Goal: Find specific page/section: Find specific page/section

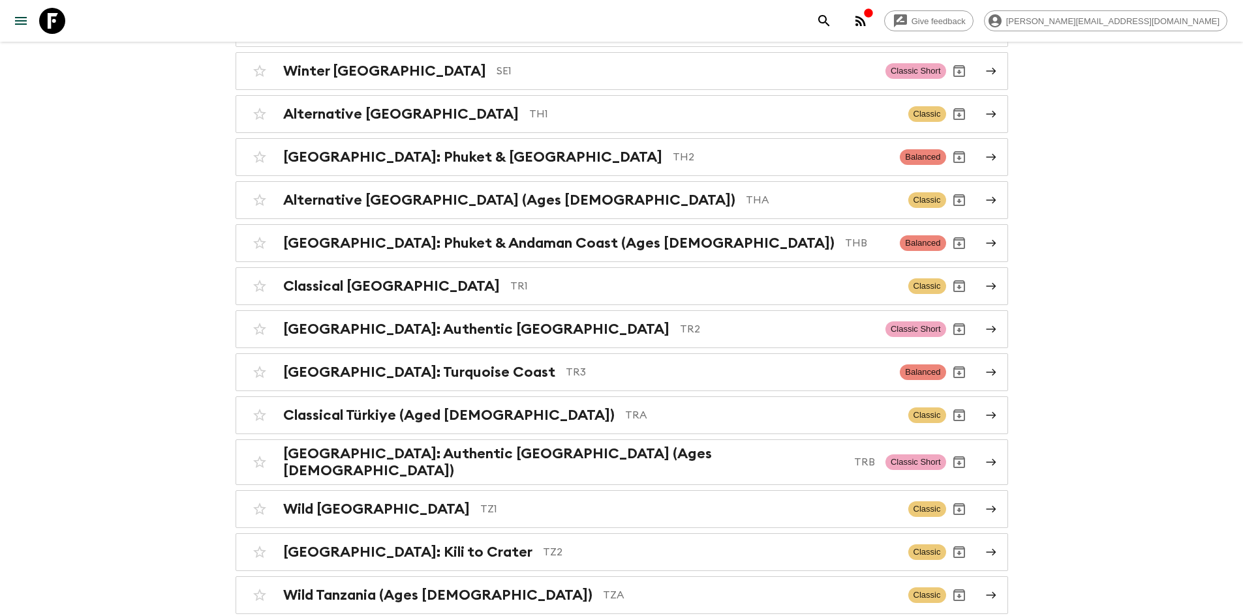
scroll to position [5114, 0]
click at [529, 106] on p "TH1" at bounding box center [713, 114] width 369 height 16
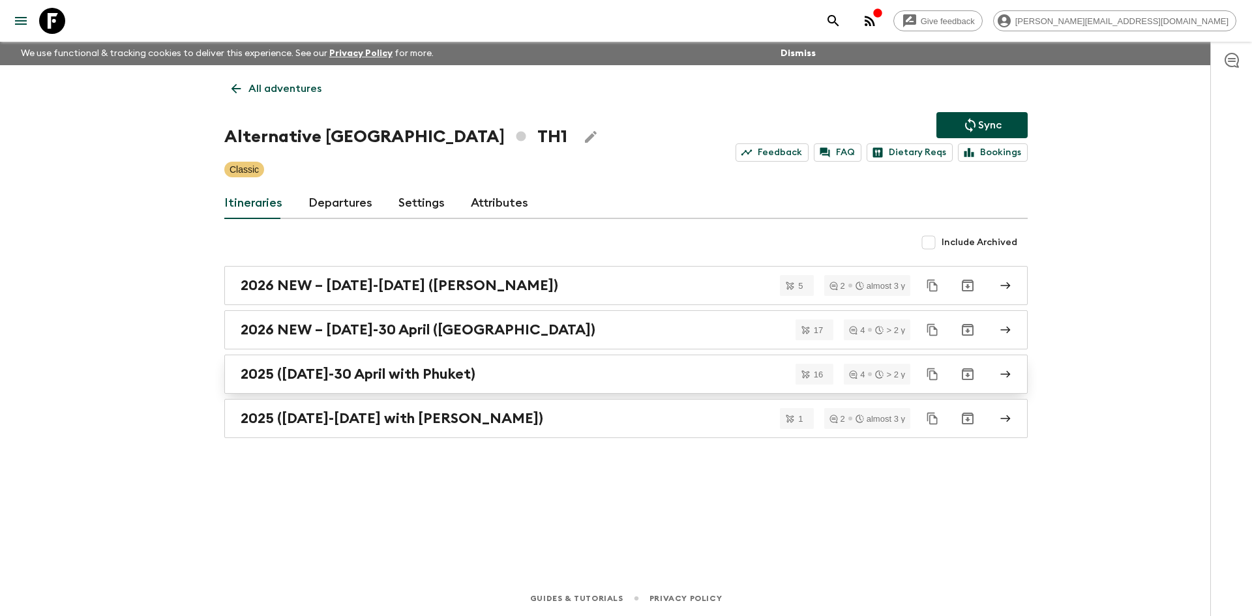
click at [354, 370] on h2 "2025 ([DATE]-30 April with Phuket)" at bounding box center [358, 374] width 235 height 17
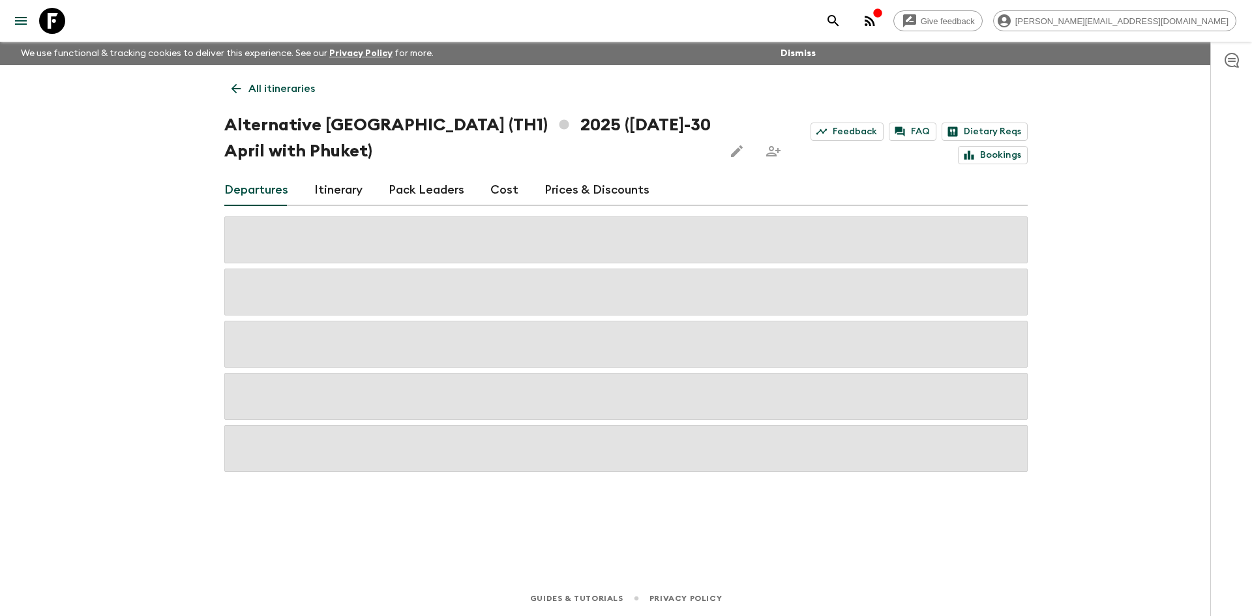
click at [333, 196] on link "Itinerary" at bounding box center [338, 190] width 48 height 31
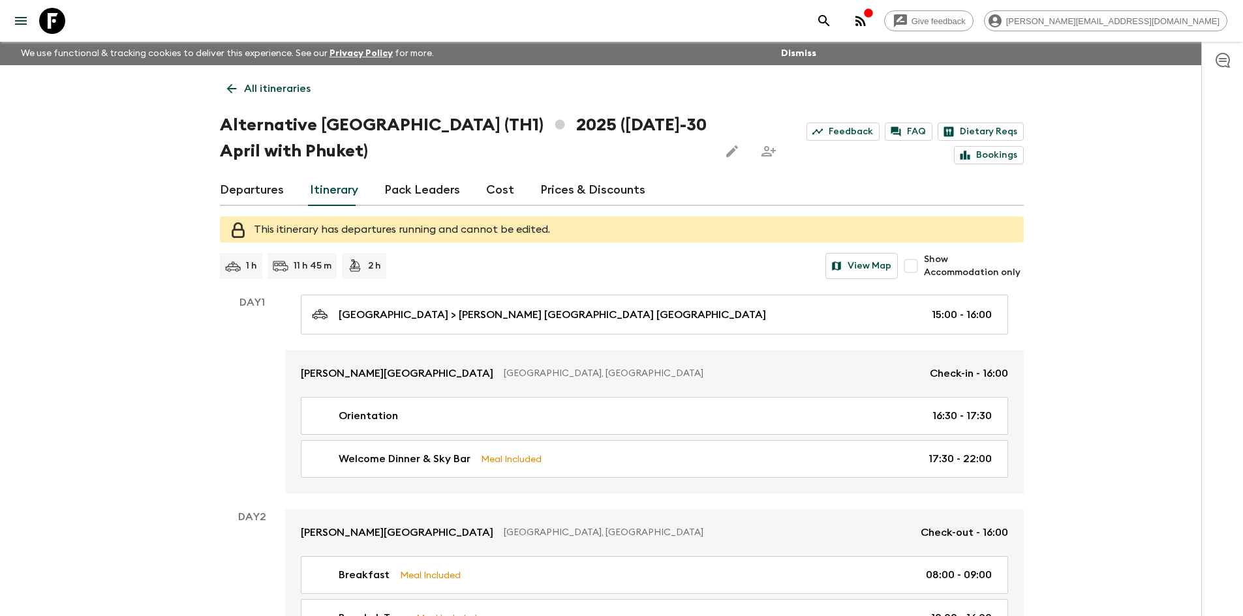
click at [915, 267] on input "Show Accommodation only" at bounding box center [910, 266] width 26 height 26
checkbox input "true"
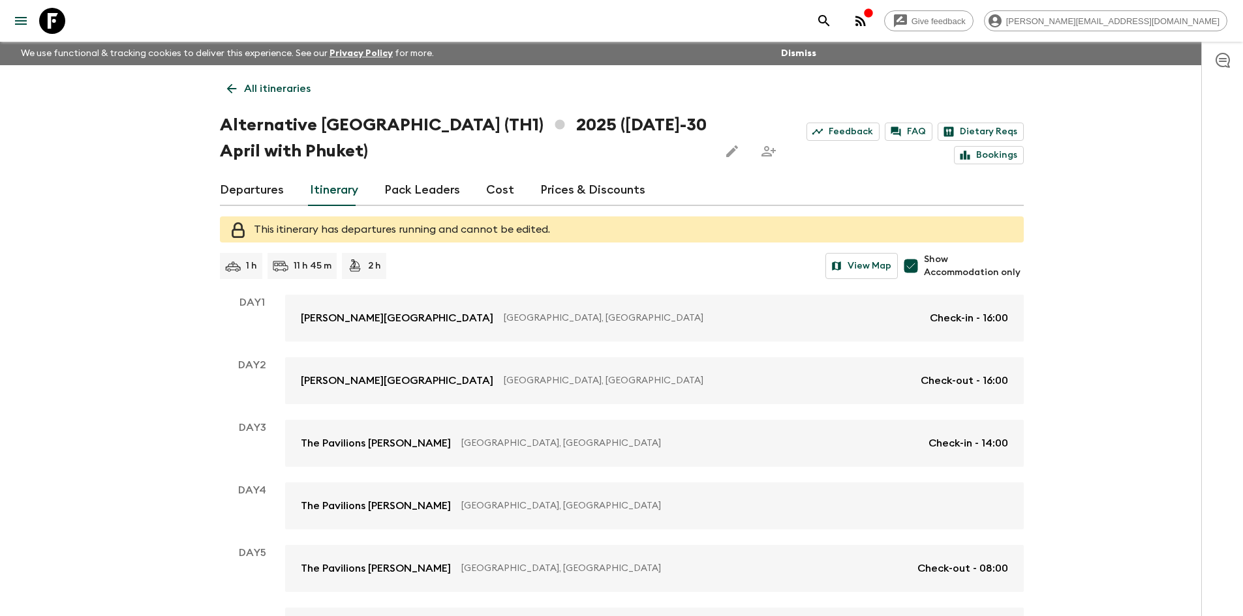
click at [253, 184] on link "Departures" at bounding box center [252, 190] width 64 height 31
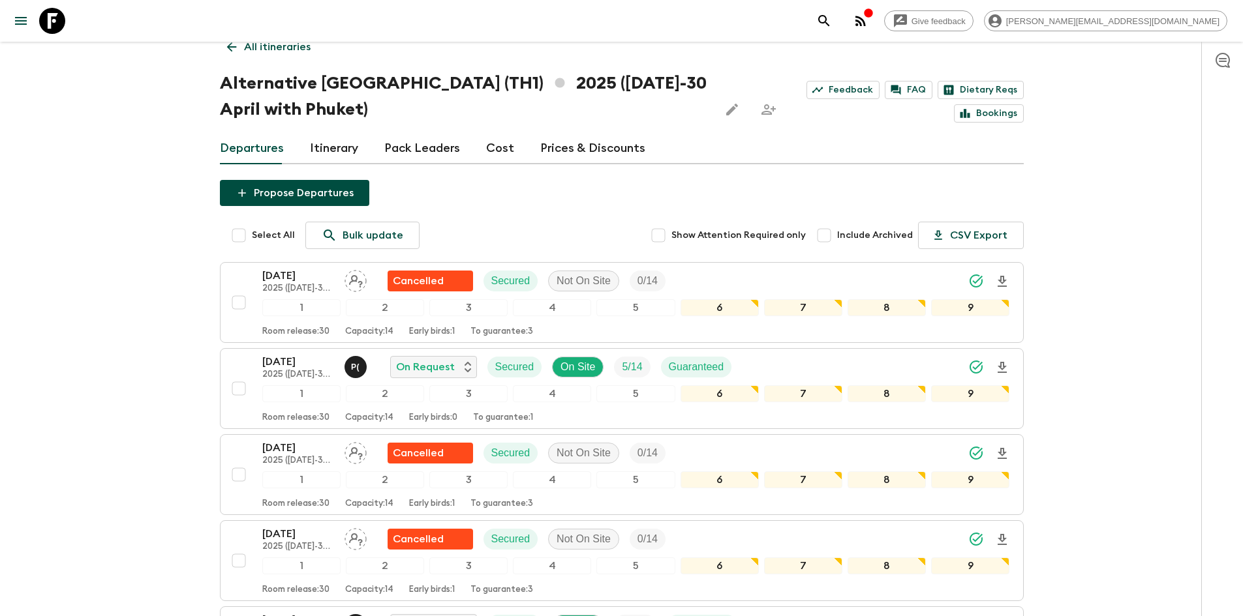
scroll to position [41, 0]
drag, startPoint x: 294, startPoint y: 284, endPoint x: 256, endPoint y: 256, distance: 47.1
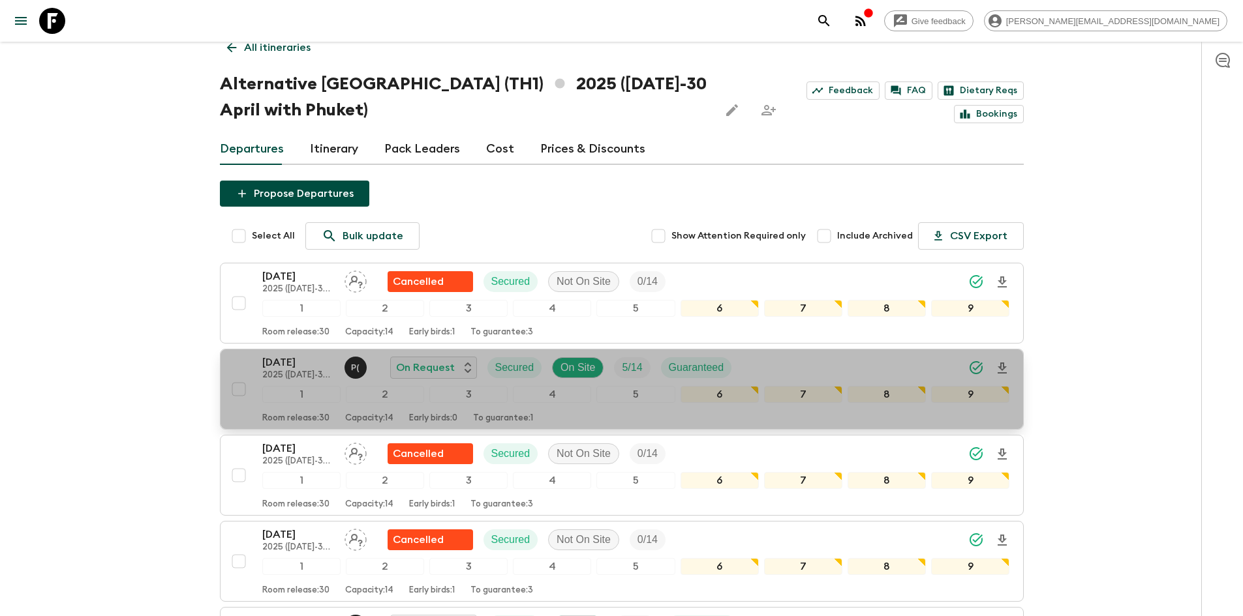
click at [291, 374] on p "2025 ([DATE]-30 April with Phuket)" at bounding box center [298, 375] width 72 height 10
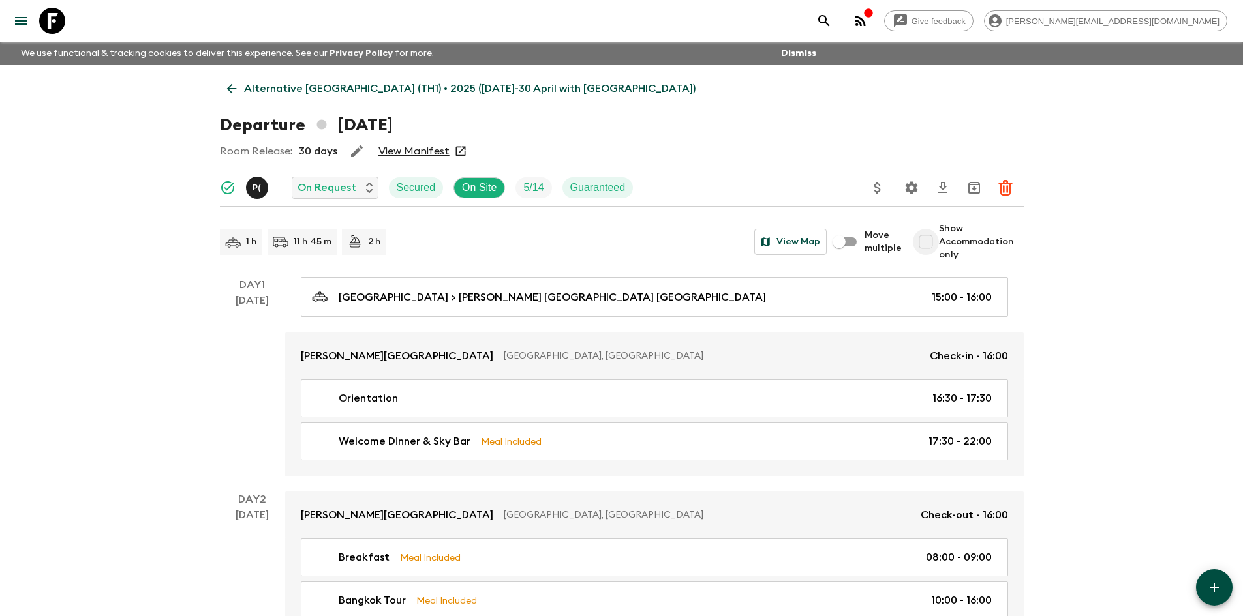
click at [925, 239] on input "Show Accommodation only" at bounding box center [925, 242] width 26 height 26
checkbox input "true"
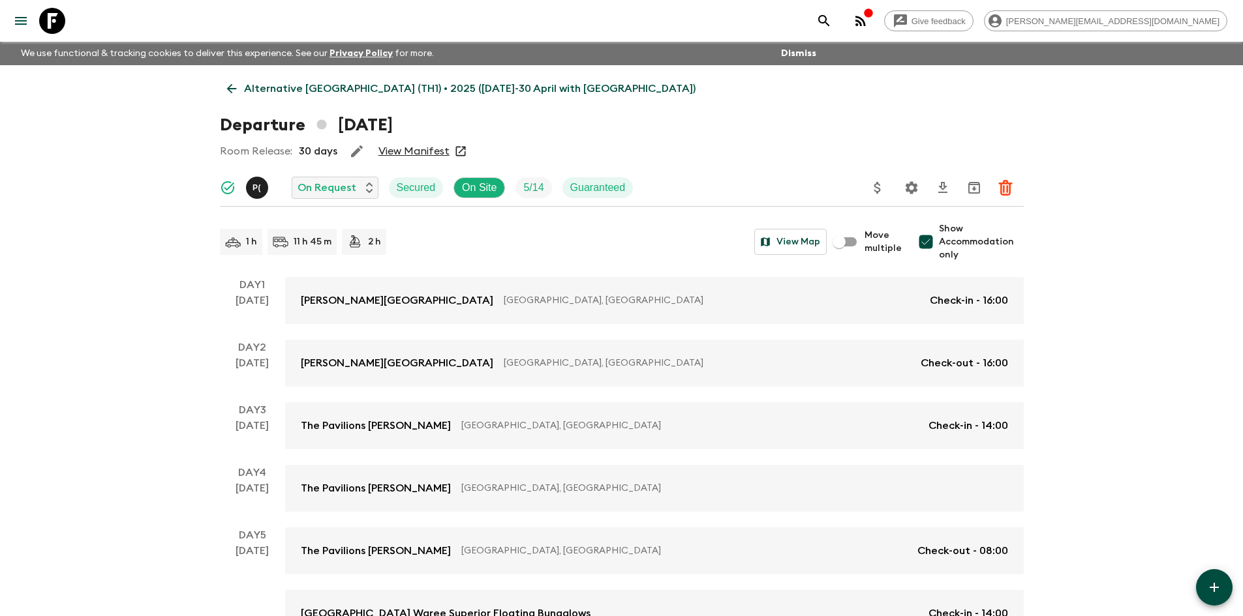
click at [233, 89] on icon at bounding box center [231, 89] width 10 height 10
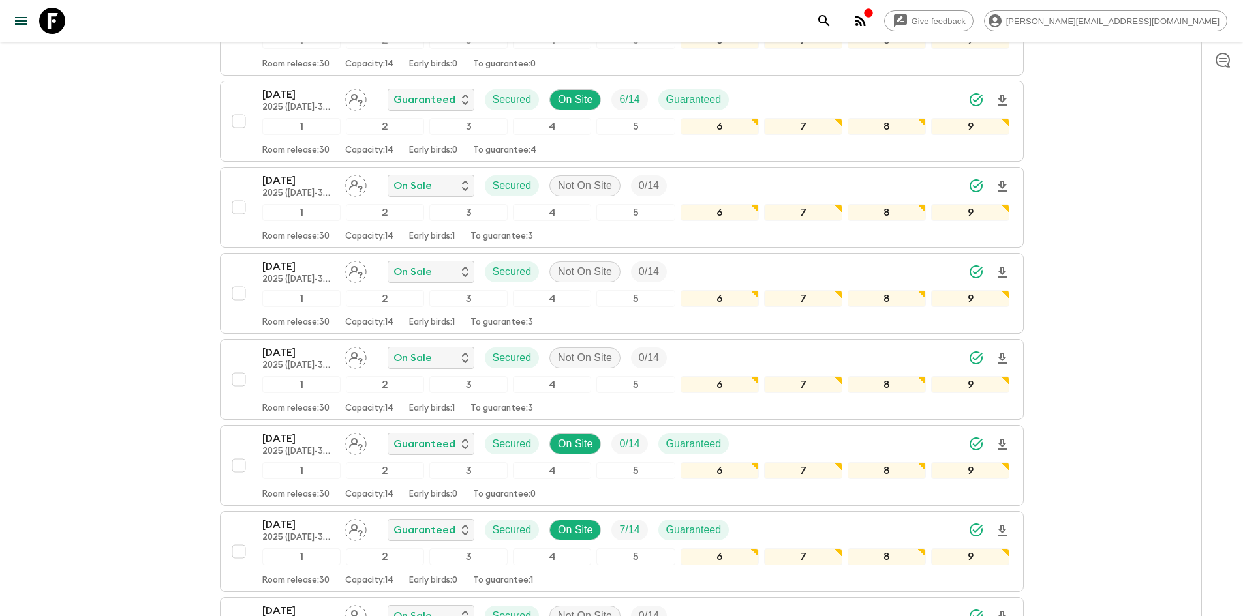
scroll to position [827, 0]
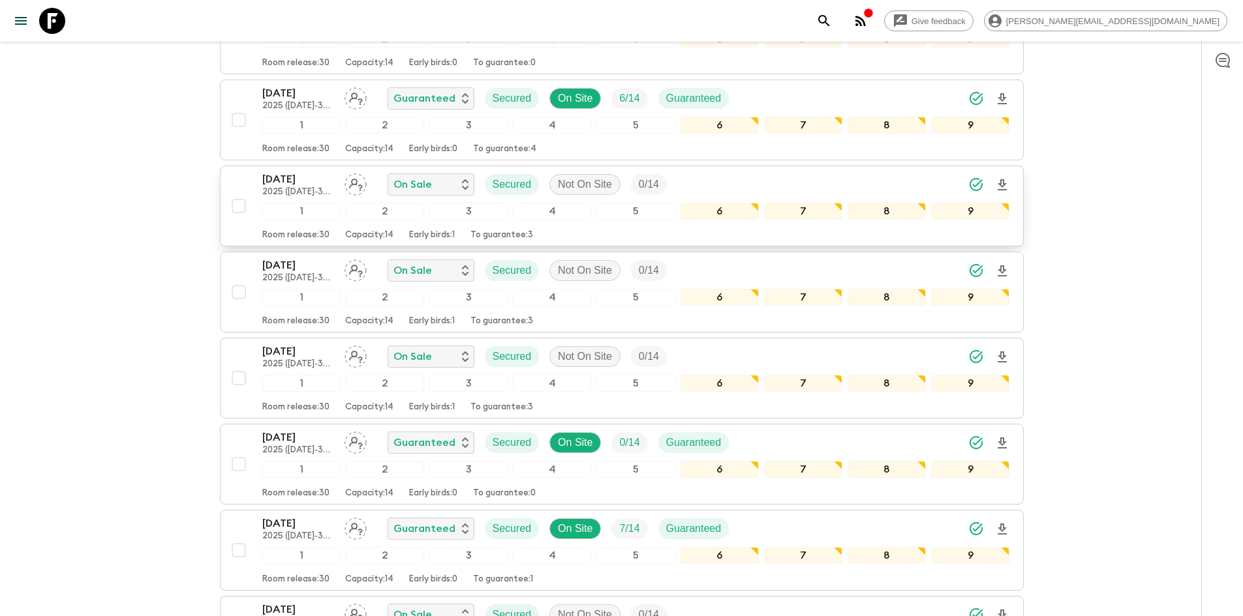
click at [305, 187] on p "2025 ([DATE]-30 April with Phuket)" at bounding box center [298, 192] width 72 height 10
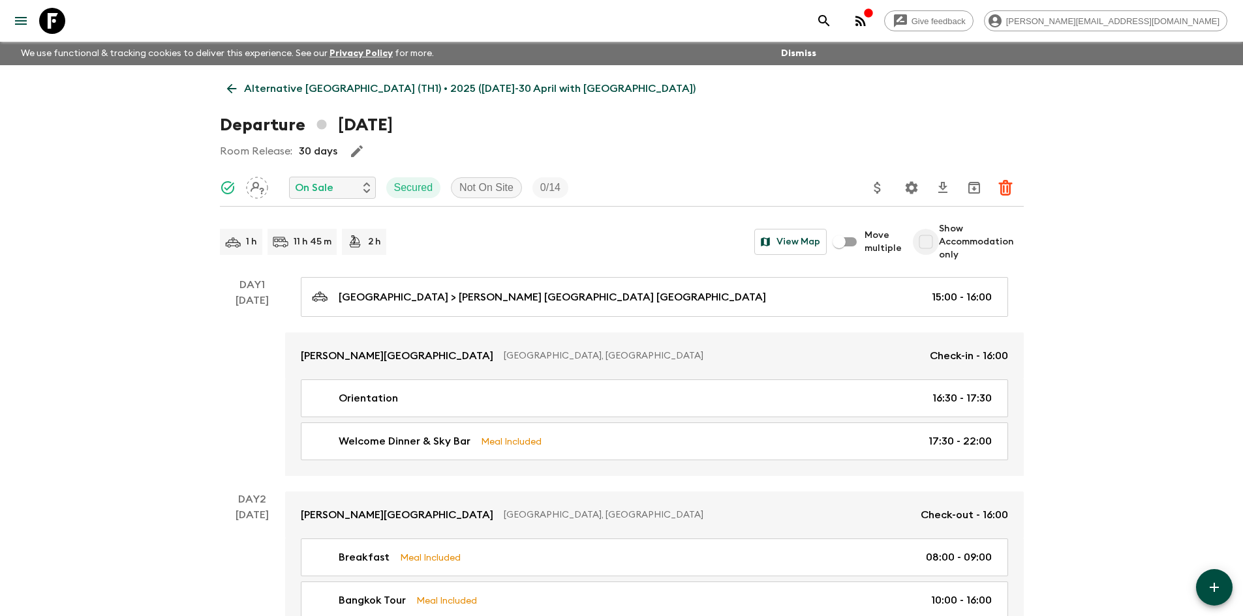
click at [933, 247] on input "Show Accommodation only" at bounding box center [925, 242] width 26 height 26
checkbox input "true"
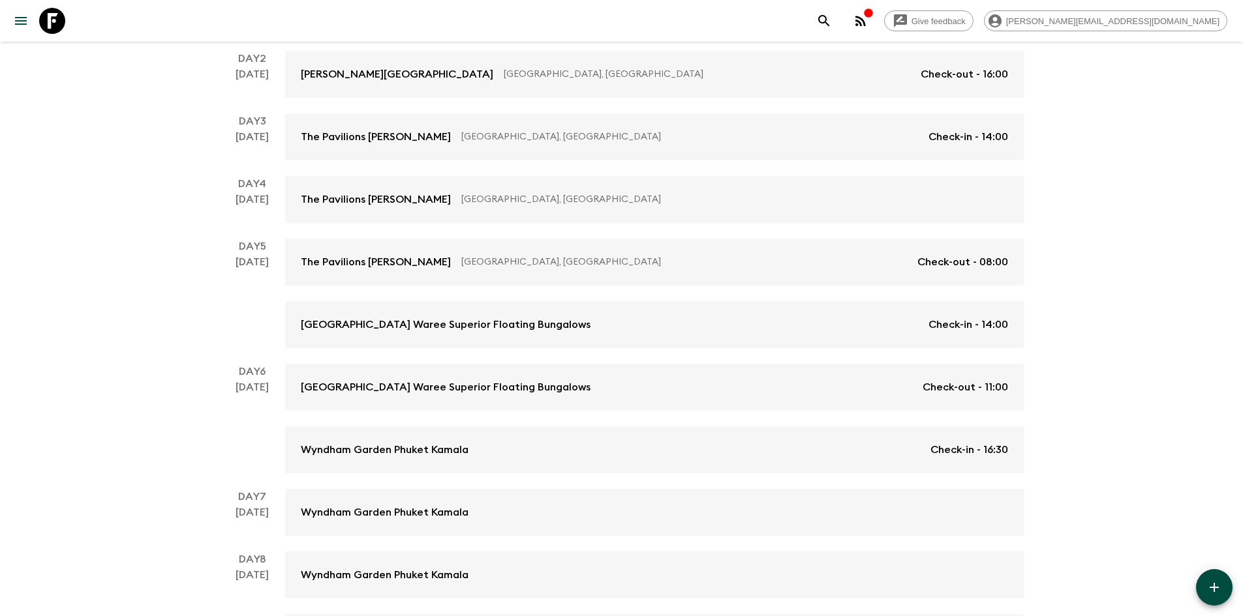
scroll to position [406, 0]
